Goal: Task Accomplishment & Management: Manage account settings

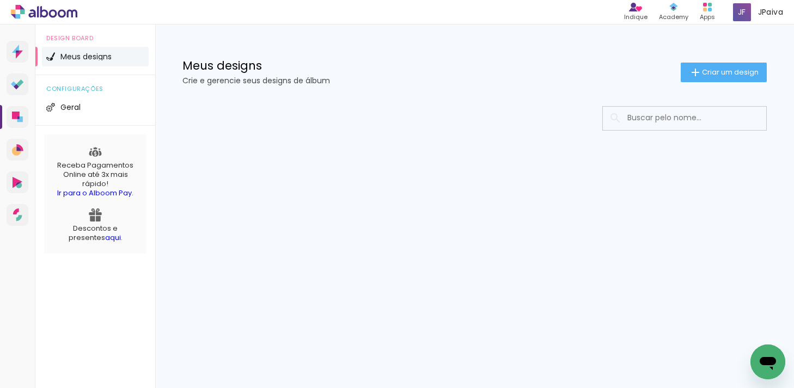
click at [114, 58] on li "Meus designs" at bounding box center [95, 57] width 107 height 20
click at [634, 117] on input at bounding box center [699, 118] width 155 height 22
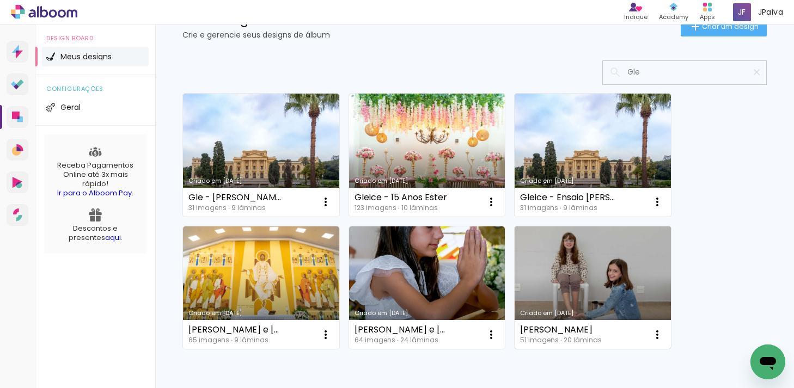
scroll to position [108, 0]
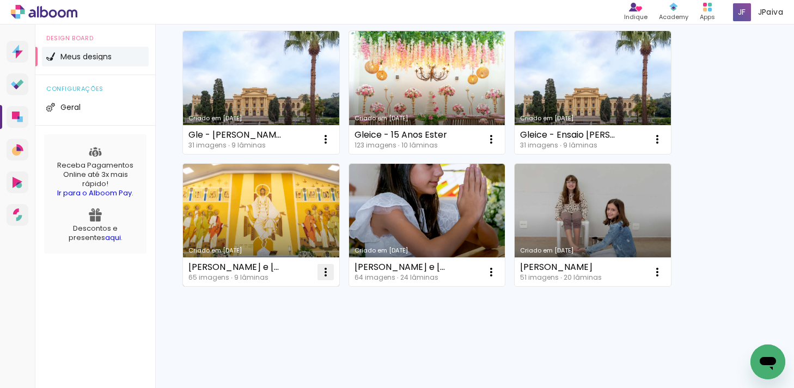
type input "Gle"
type paper-input "Gle"
click at [327, 267] on iron-icon at bounding box center [325, 272] width 13 height 13
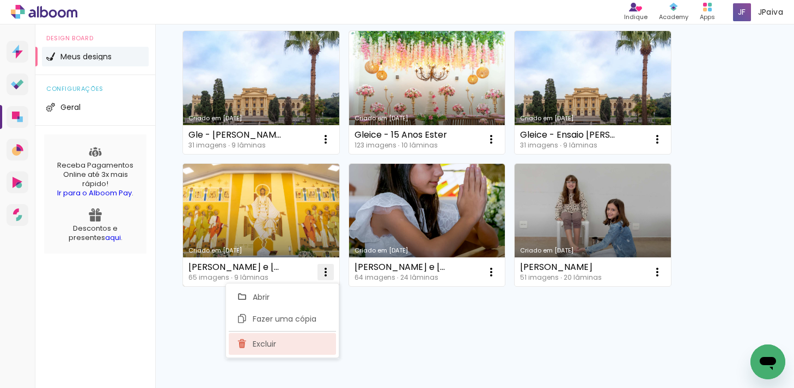
click at [290, 349] on paper-item "Excluir" at bounding box center [282, 344] width 107 height 22
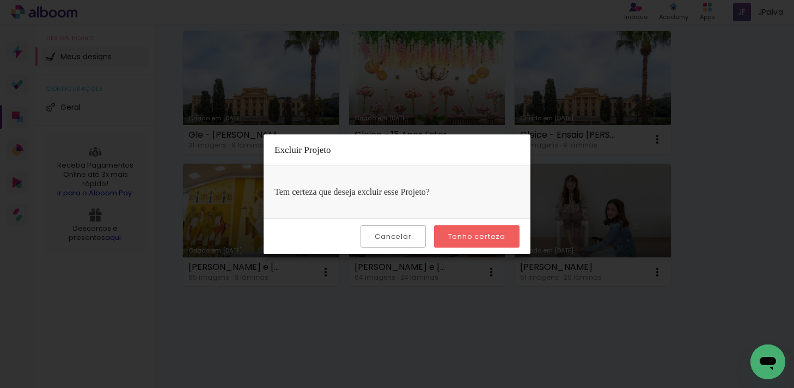
click at [0, 0] on slot "Tenho certeza" at bounding box center [0, 0] width 0 height 0
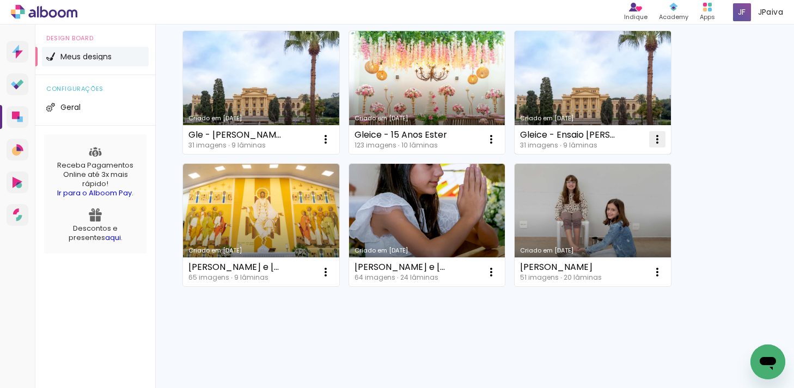
click at [655, 139] on iron-icon at bounding box center [657, 139] width 13 height 13
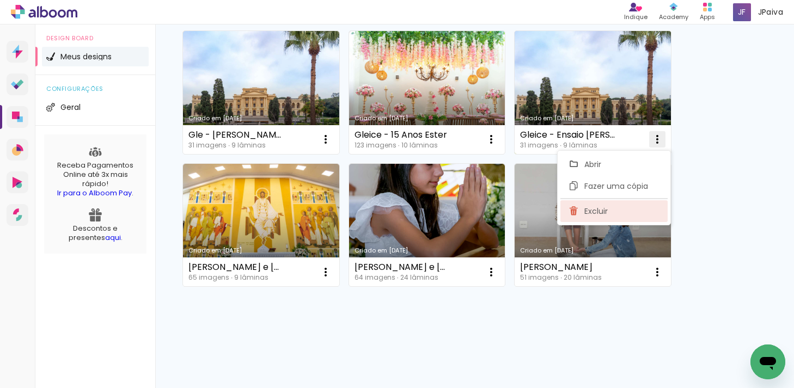
click at [595, 204] on paper-item "Excluir" at bounding box center [614, 212] width 107 height 22
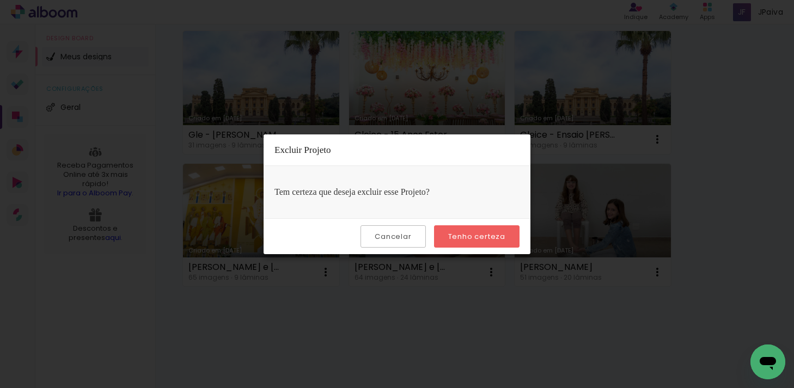
click at [0, 0] on slot "Tenho certeza" at bounding box center [0, 0] width 0 height 0
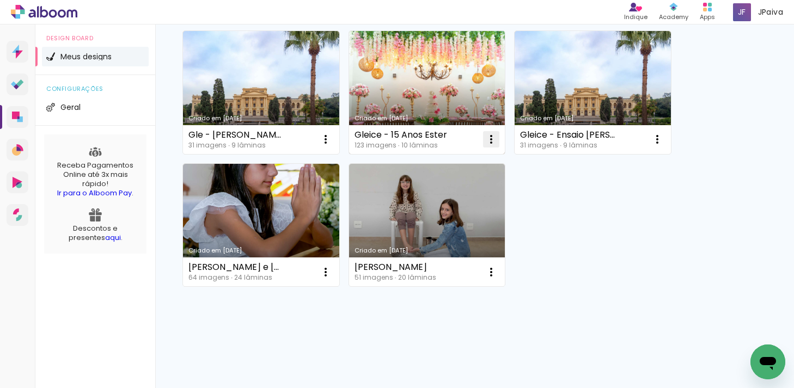
click at [494, 140] on iron-icon at bounding box center [491, 139] width 13 height 13
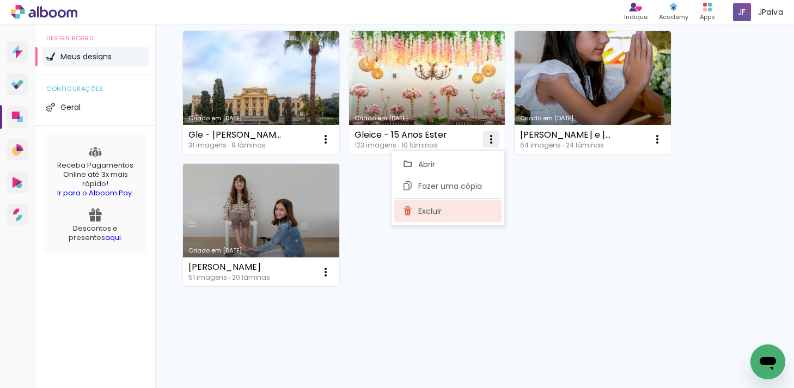
click at [439, 213] on span "Excluir" at bounding box center [429, 212] width 23 height 8
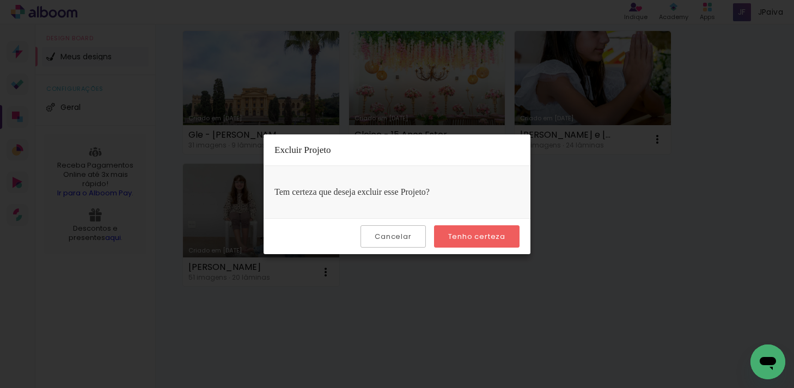
click at [0, 0] on slot "Tenho certeza" at bounding box center [0, 0] width 0 height 0
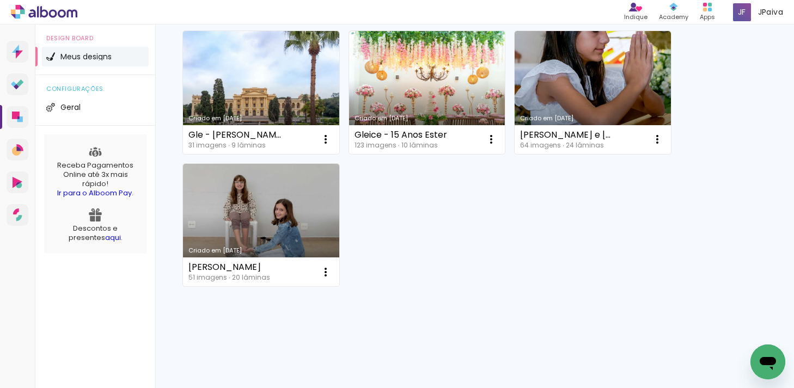
scroll to position [0, 0]
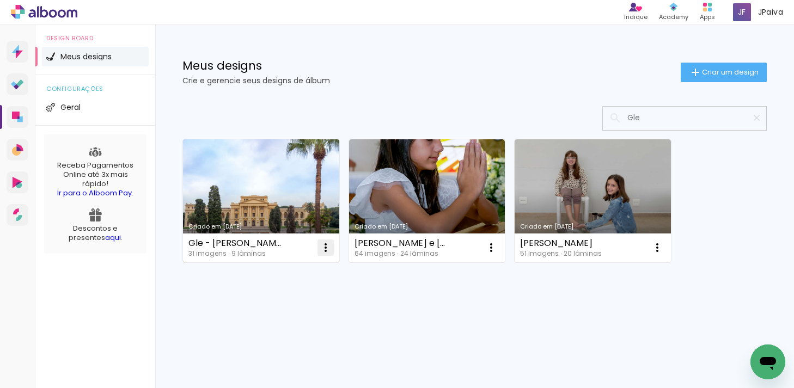
click at [325, 250] on iron-icon at bounding box center [325, 247] width 13 height 13
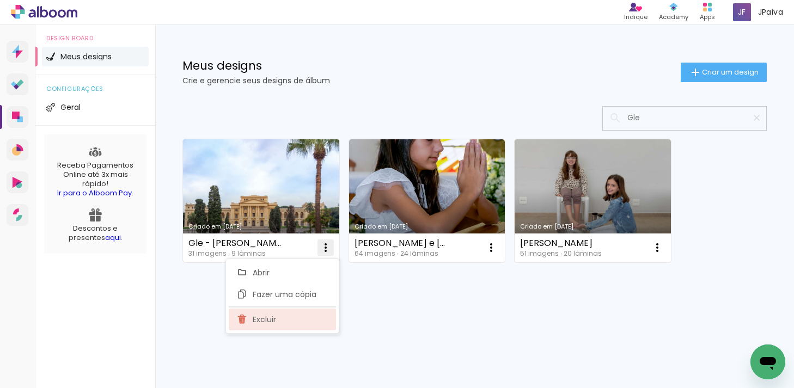
click at [292, 318] on paper-item "Excluir" at bounding box center [282, 320] width 107 height 22
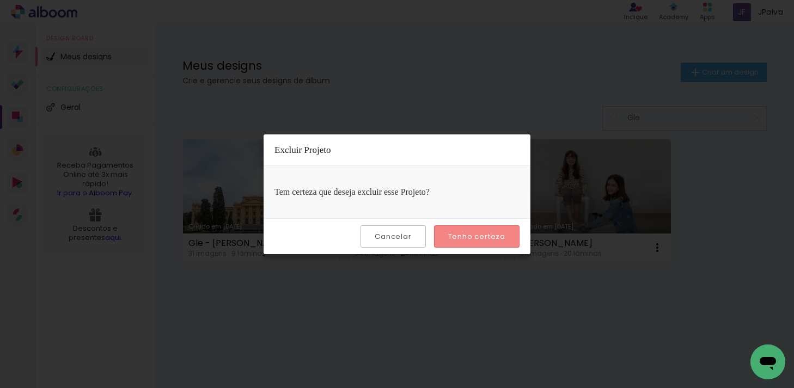
click at [0, 0] on slot "Tenho certeza" at bounding box center [0, 0] width 0 height 0
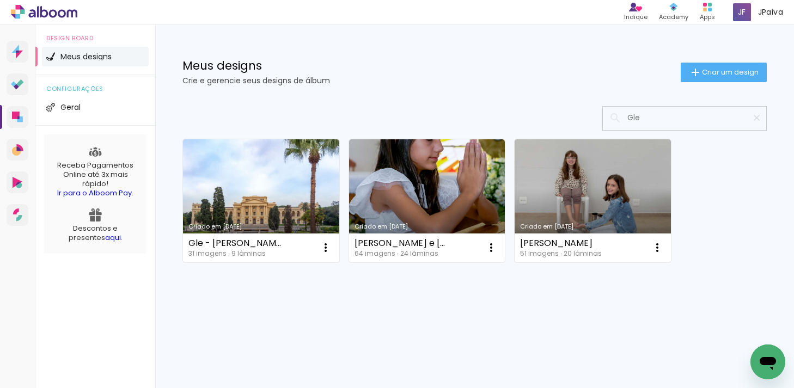
click at [99, 56] on span "Meus designs" at bounding box center [85, 57] width 51 height 8
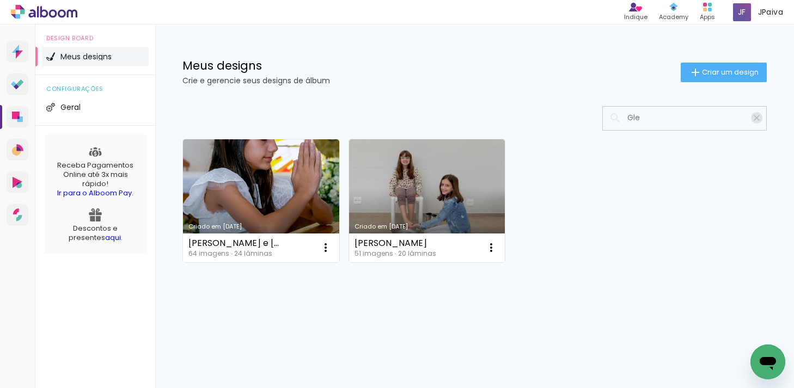
click at [758, 118] on iron-icon at bounding box center [757, 118] width 10 height 10
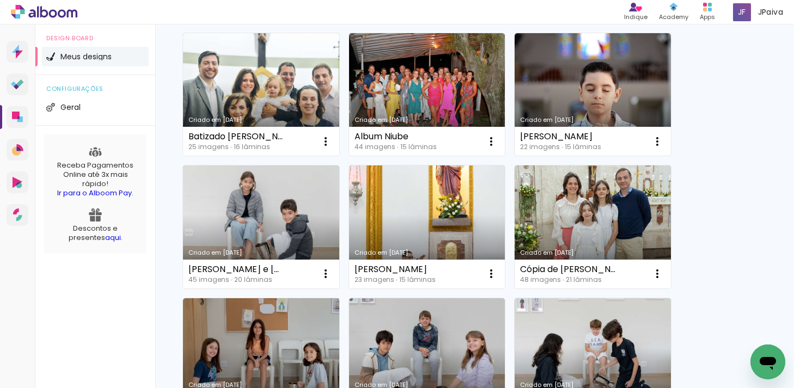
scroll to position [240, 0]
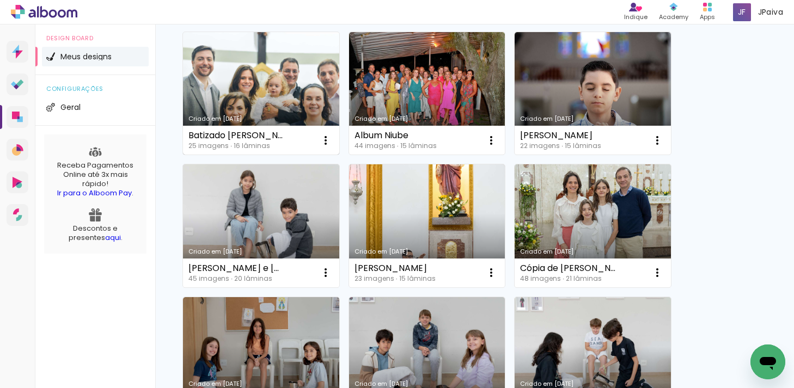
click at [270, 87] on link "Criado em [DATE]" at bounding box center [261, 93] width 156 height 123
